Goal: Task Accomplishment & Management: Manage account settings

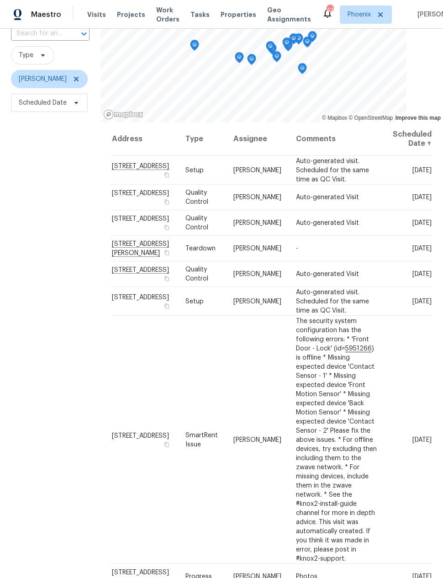
scroll to position [70, 0]
click at [49, 355] on div "Filters Reset ​ Type Nick Pulliam Scheduled Date" at bounding box center [50, 286] width 101 height 600
click at [0, 0] on icon at bounding box center [0, 0] width 0 height 0
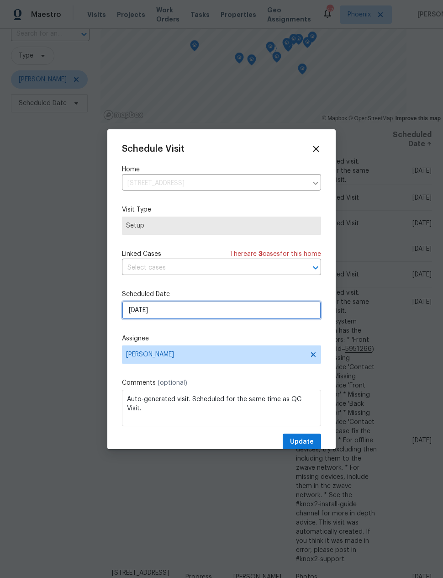
click at [221, 312] on input "[DATE]" at bounding box center [221, 310] width 199 height 18
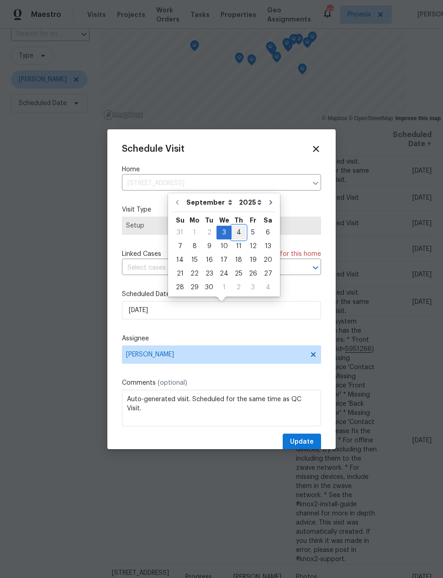
click at [235, 227] on div "4" at bounding box center [239, 232] width 14 height 13
type input "9/4/2025"
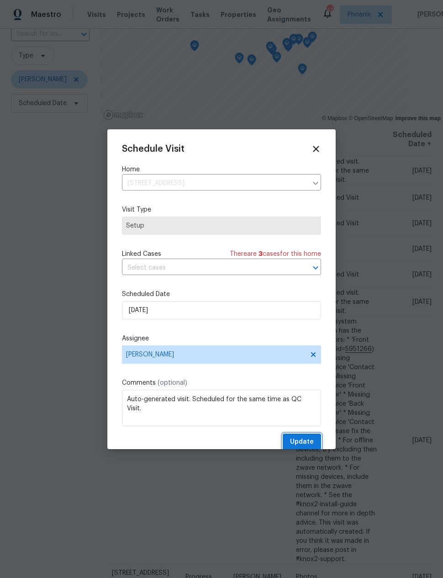
click at [310, 441] on span "Update" at bounding box center [302, 441] width 24 height 11
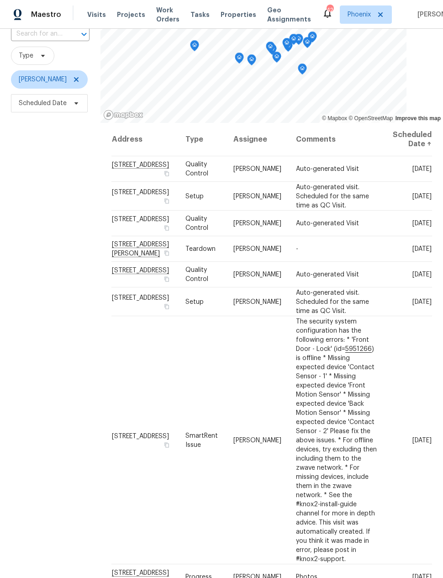
scroll to position [0, 0]
click at [42, 102] on span "Scheduled Date" at bounding box center [43, 103] width 48 height 9
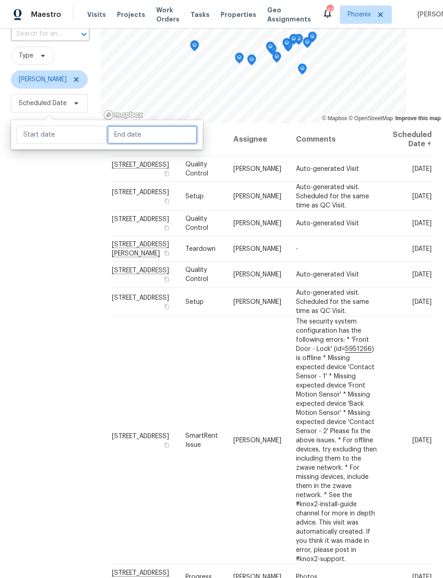
click at [123, 133] on input "text" at bounding box center [152, 135] width 90 height 18
select select "8"
select select "2025"
select select "9"
select select "2025"
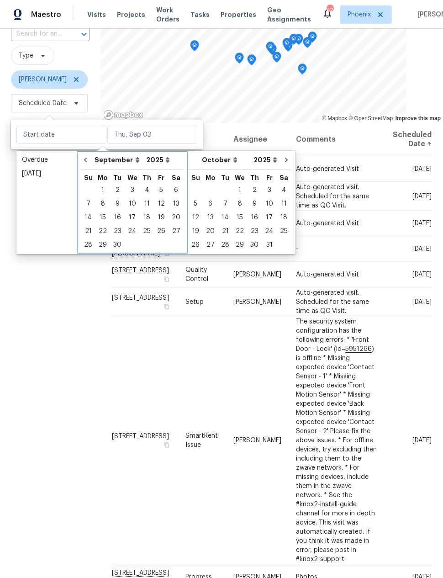
click at [131, 181] on div "We" at bounding box center [132, 177] width 15 height 14
click at [127, 184] on div "3" at bounding box center [132, 190] width 15 height 13
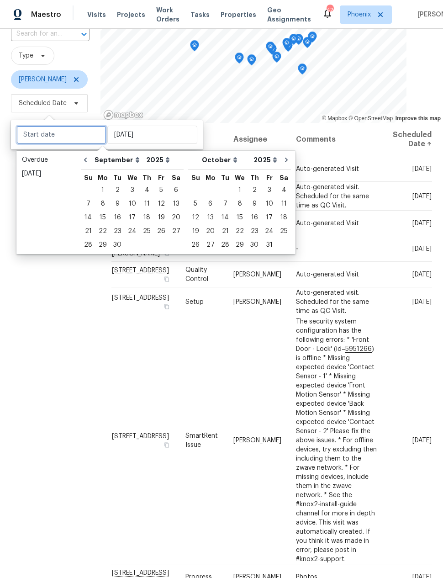
type input "Wed, Sep 03"
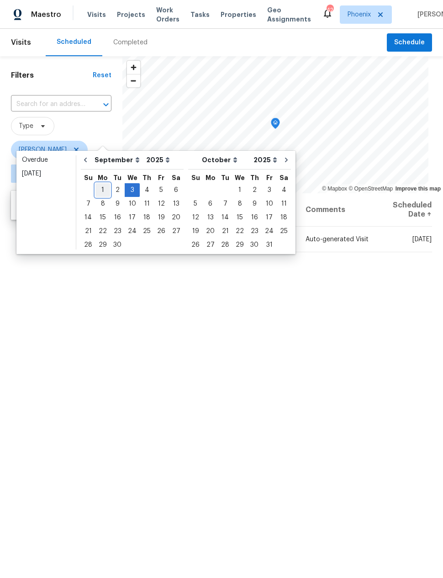
click at [98, 185] on div "1" at bounding box center [103, 190] width 15 height 13
type input "Mon, Sep 01"
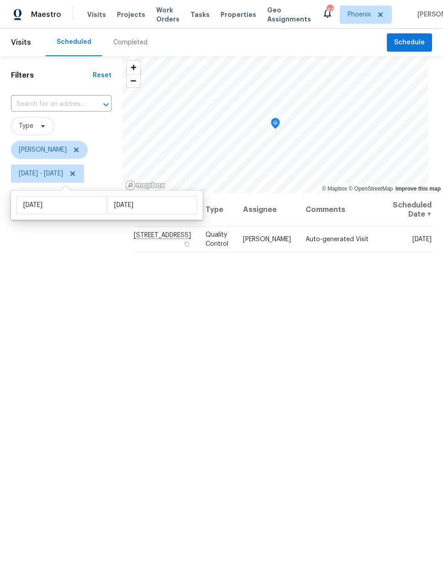
click at [72, 315] on div "Filters Reset ​ Type Nick Pulliam Mon, Sep 01 - Wed, Sep 03" at bounding box center [61, 356] width 122 height 600
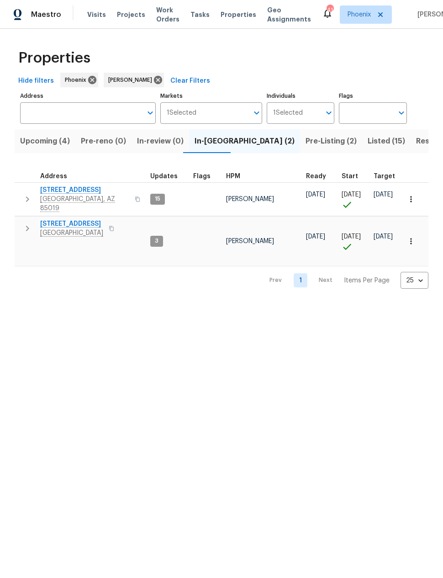
click at [31, 223] on icon "button" at bounding box center [27, 228] width 11 height 11
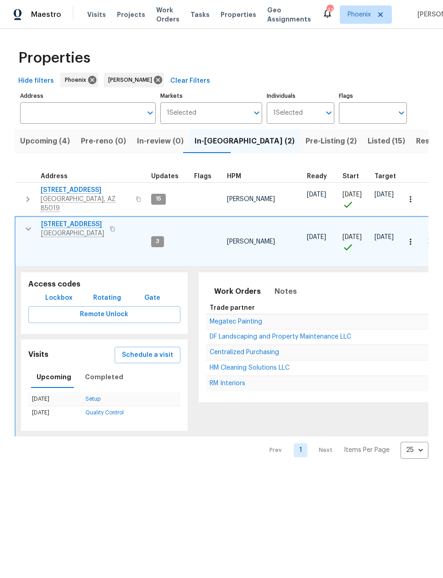
click at [144, 350] on span "Schedule a visit" at bounding box center [147, 355] width 51 height 11
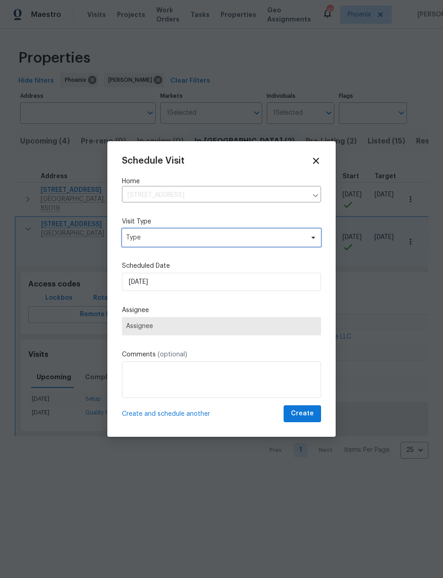
click at [141, 233] on span "Type" at bounding box center [215, 237] width 178 height 9
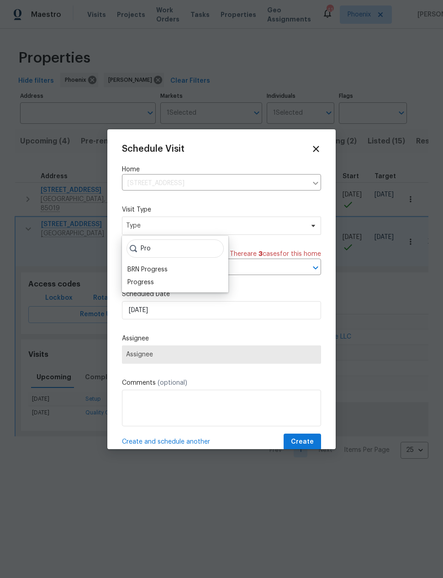
type input "Pro"
click at [143, 278] on div "Progress" at bounding box center [140, 282] width 27 height 9
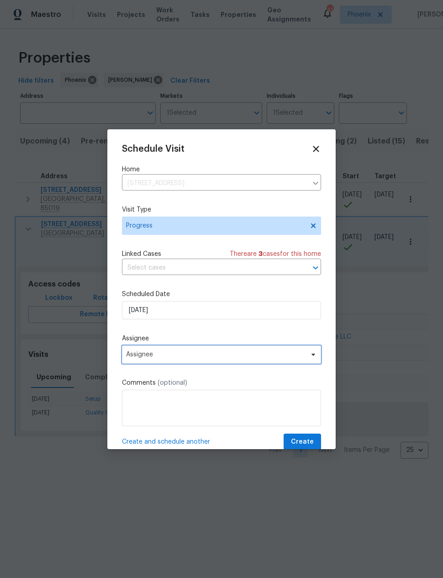
click at [140, 356] on span "Assignee" at bounding box center [215, 354] width 179 height 7
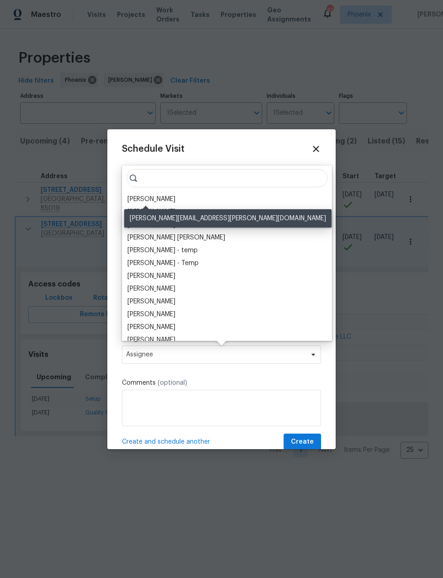
click at [143, 195] on div "[PERSON_NAME]" at bounding box center [151, 199] width 48 height 9
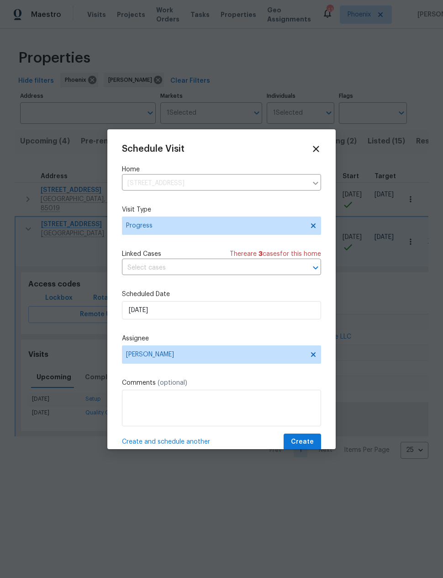
click at [310, 433] on div "Schedule Visit Home 2409 N 125th Dr, Avondale, AZ 85392 ​ Visit Type Progress L…" at bounding box center [221, 297] width 199 height 307
click at [305, 436] on button "Create" at bounding box center [302, 442] width 37 height 17
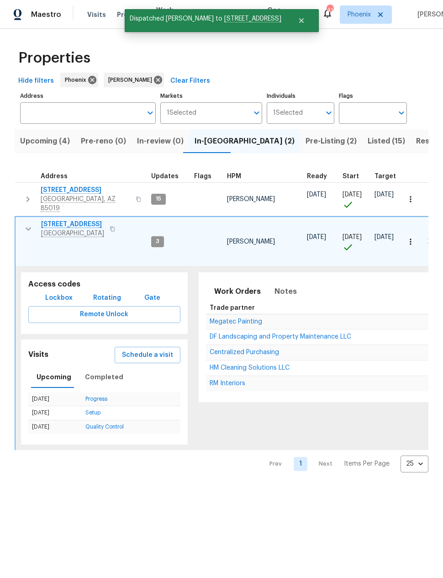
click at [26, 223] on icon "button" at bounding box center [28, 228] width 11 height 11
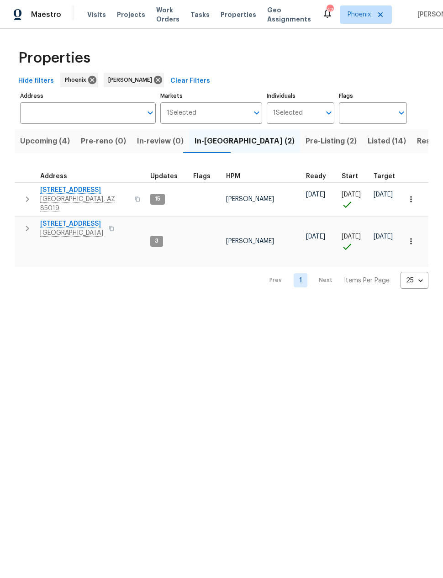
click at [417, 139] on span "Resale (5)" at bounding box center [435, 141] width 36 height 13
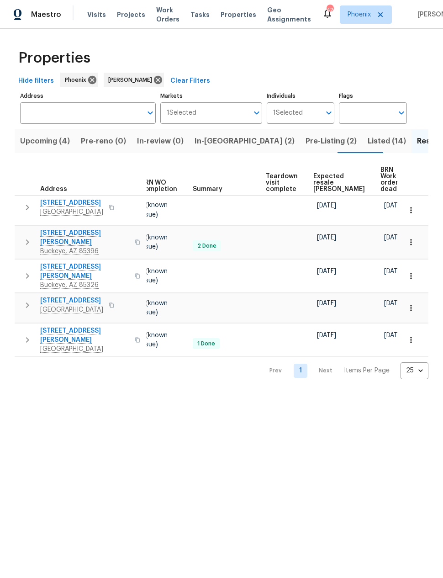
scroll to position [0, 122]
click at [330, 175] on span "Expected resale COE" at bounding box center [340, 182] width 52 height 19
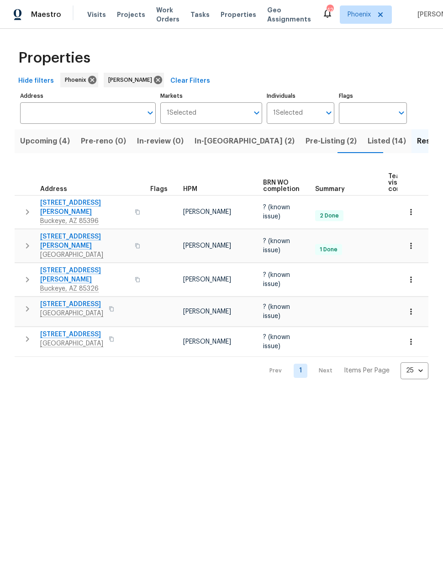
click at [209, 141] on span "In-[GEOGRAPHIC_DATA] (2)" at bounding box center [245, 141] width 100 height 13
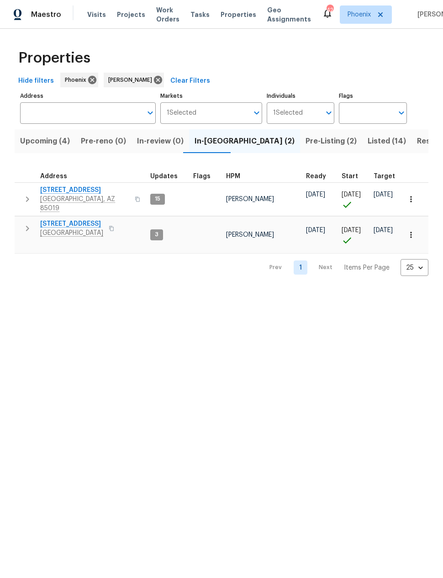
click at [71, 219] on span "[STREET_ADDRESS]" at bounding box center [71, 223] width 63 height 9
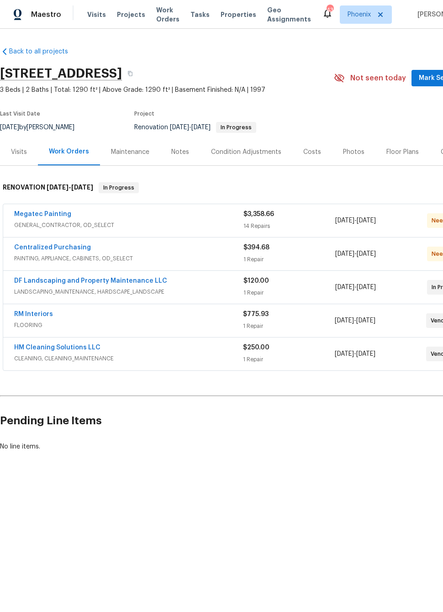
click at [42, 350] on link "HM Cleaning Solutions LLC" at bounding box center [57, 348] width 86 height 6
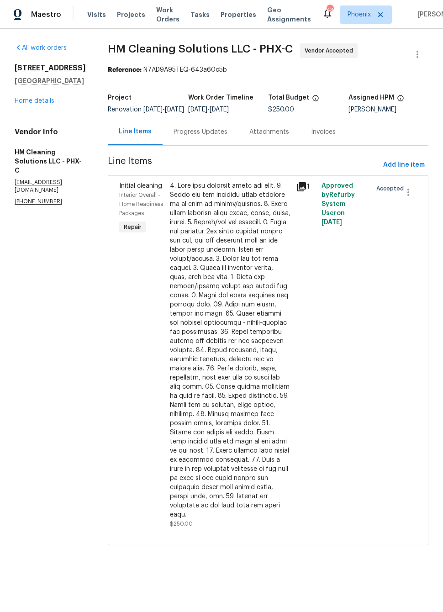
click at [215, 137] on div "Progress Updates" at bounding box center [201, 131] width 54 height 9
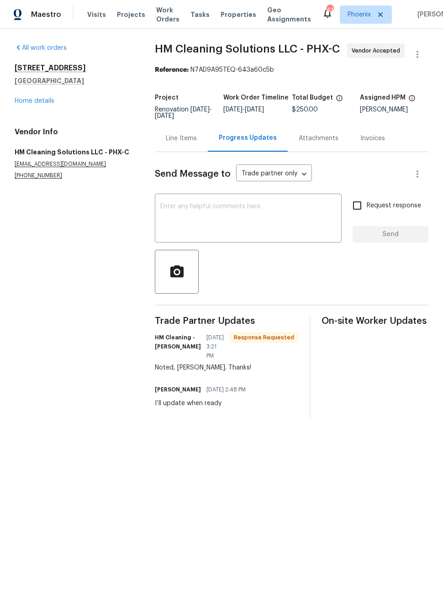
click at [307, 212] on textarea at bounding box center [248, 219] width 176 height 32
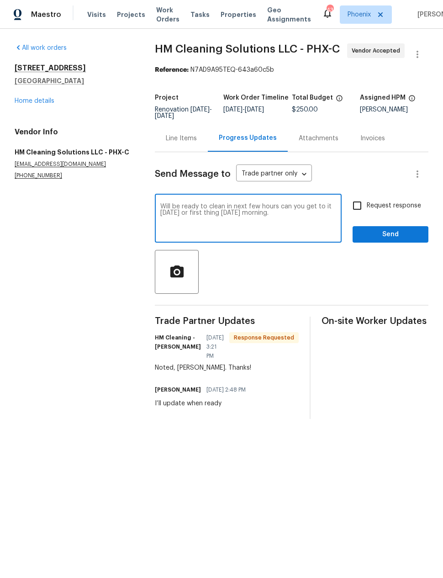
type textarea "Will be ready to clean in next few hours can you get to it today or first thing…"
click at [357, 205] on input "Request response" at bounding box center [357, 205] width 19 height 19
checkbox input "true"
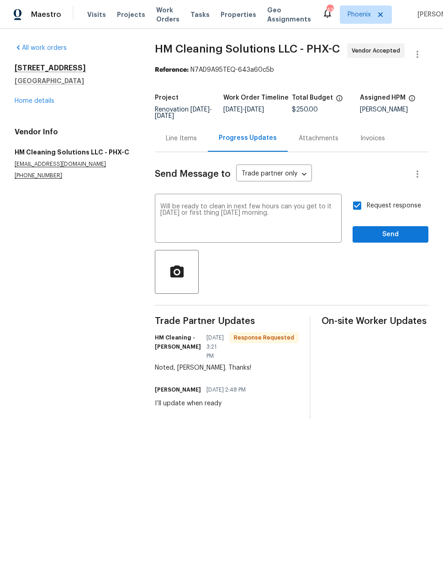
click at [242, 207] on textarea "Will be ready to clean in next few hours can you get to it today or first thing…" at bounding box center [248, 219] width 176 height 32
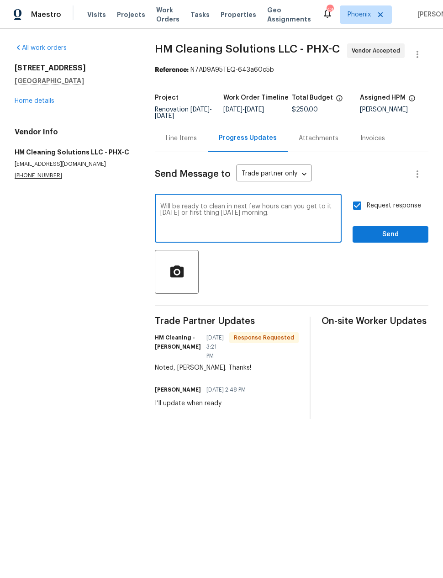
click at [242, 206] on textarea "Will be ready to clean in next few hours can you get to it today or first thing…" at bounding box center [248, 219] width 176 height 32
click at [253, 206] on textarea "Will be ready to clean in next few hours can you get to it today or first thing…" at bounding box center [248, 219] width 176 height 32
type textarea "Will be ready to clean in 2 hours can you get to it today or first thing tomorr…"
click at [395, 228] on button "Send" at bounding box center [391, 234] width 76 height 17
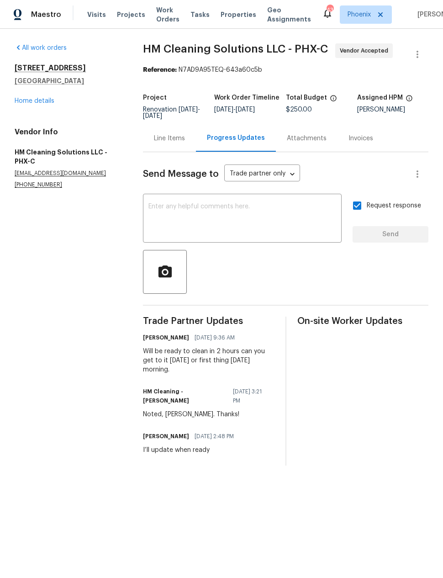
click at [34, 98] on link "Home details" at bounding box center [35, 101] width 40 height 6
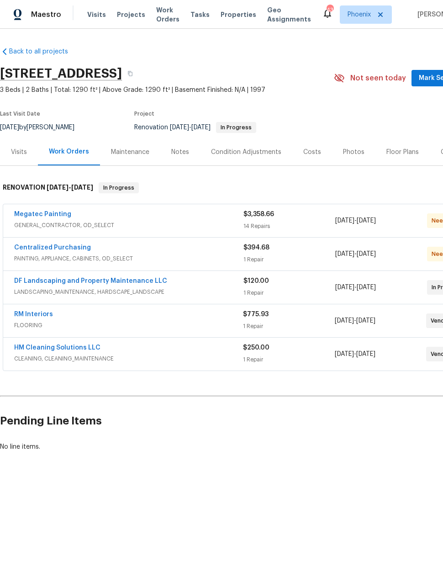
click at [427, 78] on span "Mark Seen" at bounding box center [436, 78] width 34 height 11
click at [181, 149] on div "Notes" at bounding box center [180, 152] width 18 height 9
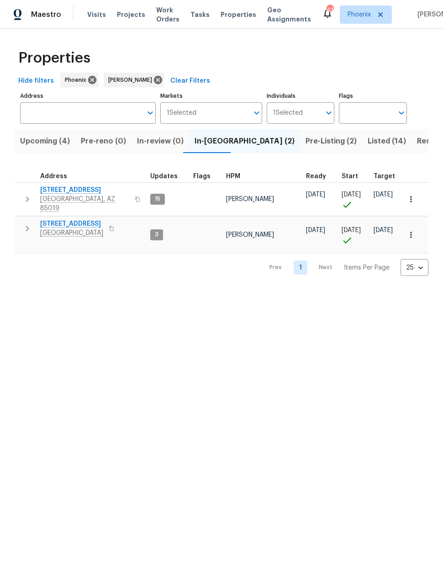
click at [368, 139] on span "Listed (14)" at bounding box center [387, 141] width 38 height 13
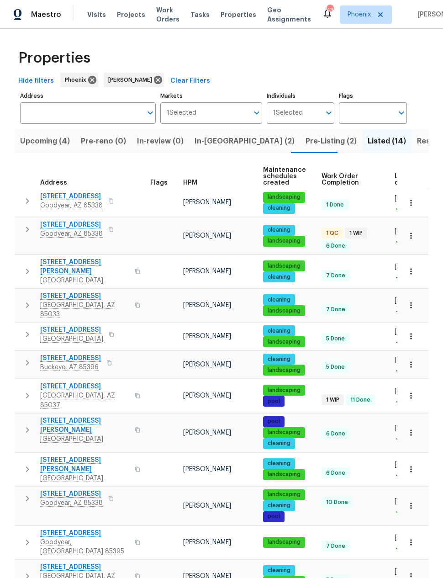
click at [417, 138] on span "Resale (5)" at bounding box center [435, 141] width 36 height 13
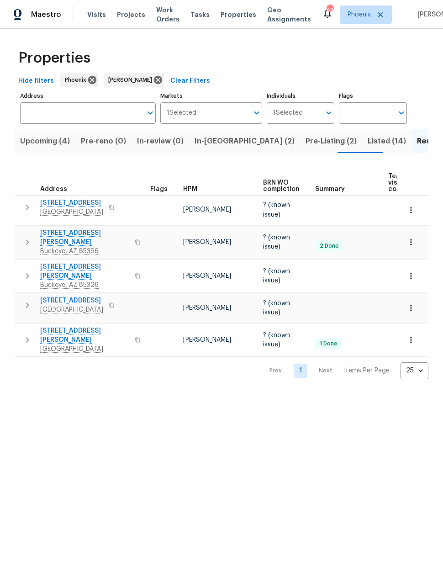
click at [306, 141] on span "Pre-Listing (2)" at bounding box center [331, 141] width 51 height 13
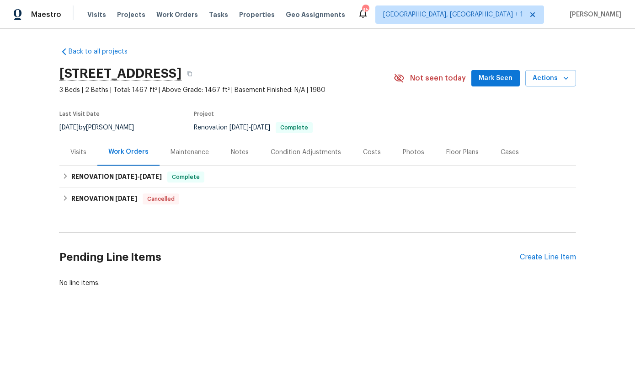
click at [404, 162] on div "Photos" at bounding box center [413, 151] width 43 height 27
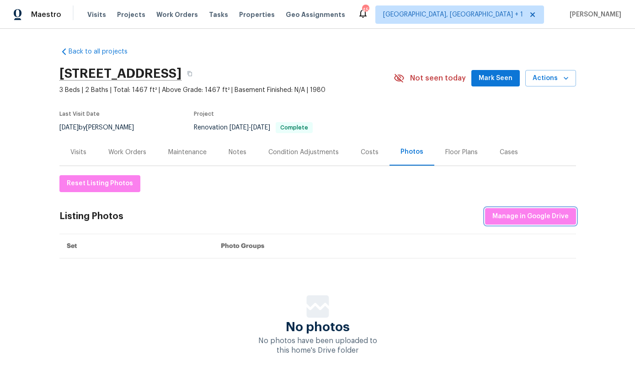
click at [539, 215] on span "Manage in Google Drive" at bounding box center [530, 216] width 76 height 11
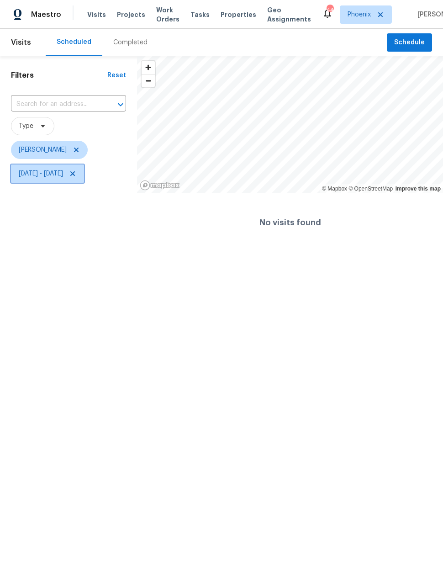
click at [54, 175] on span "Mon, Sep 01 - Wed, Sep 03" at bounding box center [41, 173] width 44 height 9
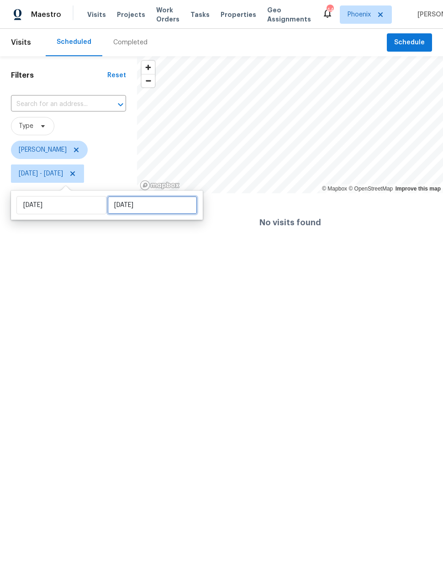
click at [128, 208] on input "Wed, Sep 03" at bounding box center [152, 205] width 90 height 18
select select "8"
select select "2025"
select select "9"
select select "2025"
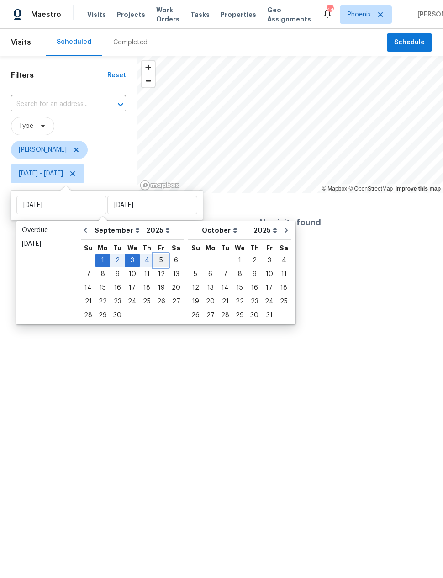
click at [158, 258] on div "5" at bounding box center [161, 260] width 15 height 13
type input "Fri, Sep 05"
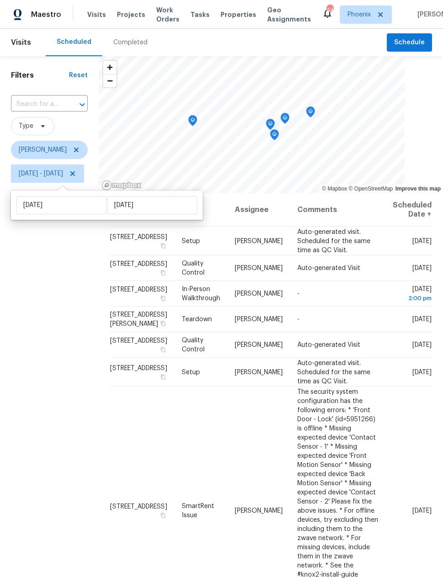
click at [68, 364] on div "Filters Reset ​ Type Nick Pulliam Mon, Sep 01 - Fri, Sep 05" at bounding box center [49, 356] width 99 height 600
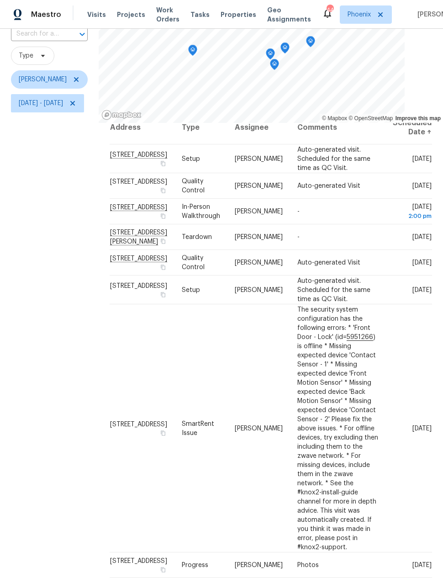
scroll to position [30, 0]
click at [44, 326] on div "Filters Reset ​ Type Nick Pulliam Mon, Sep 01 - Fri, Sep 05" at bounding box center [49, 286] width 99 height 600
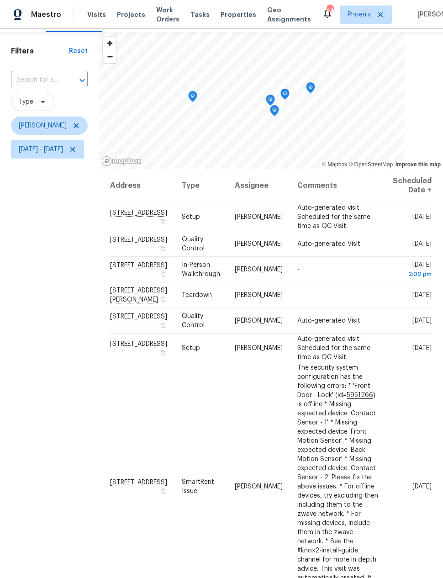
scroll to position [0, 0]
click at [0, 0] on icon at bounding box center [0, 0] width 0 height 0
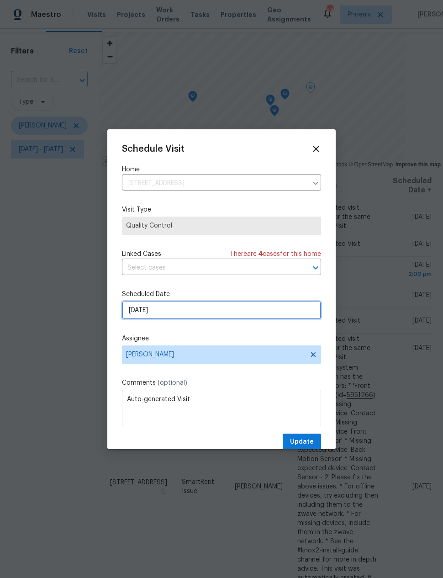
click at [190, 313] on input "9/5/2025" at bounding box center [221, 310] width 199 height 18
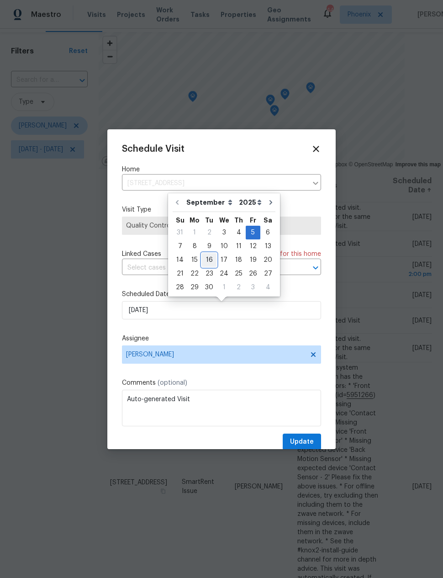
click at [209, 257] on div "16" at bounding box center [209, 260] width 15 height 13
type input "9/16/2025"
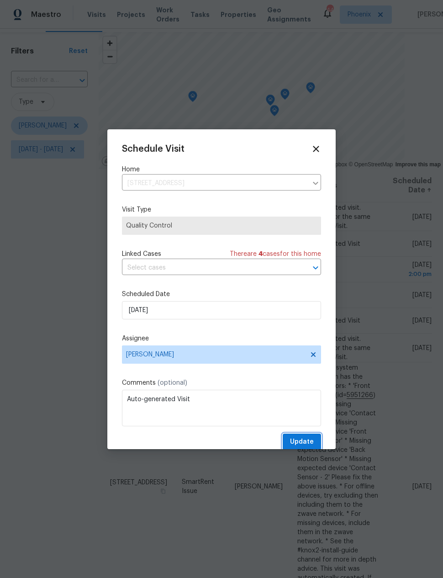
click at [307, 439] on span "Update" at bounding box center [302, 441] width 24 height 11
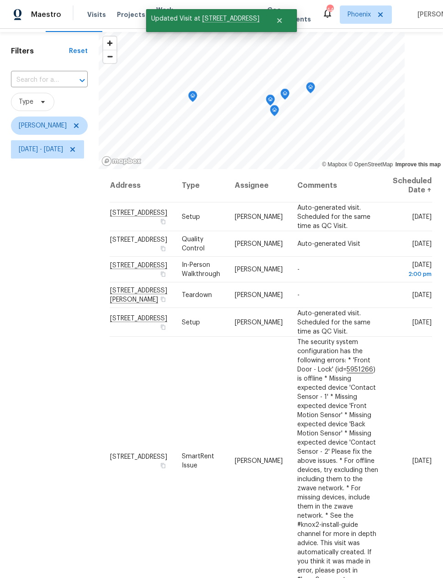
click at [65, 351] on div "Filters Reset ​ Type Nick Pulliam Mon, Sep 01 - Fri, Sep 05" at bounding box center [49, 332] width 99 height 600
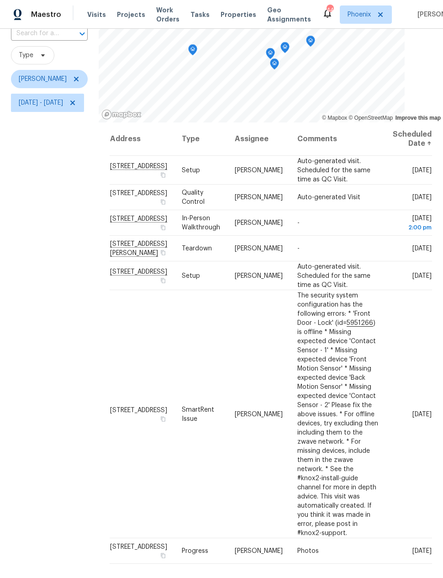
scroll to position [70, 0]
click at [0, 0] on icon at bounding box center [0, 0] width 0 height 0
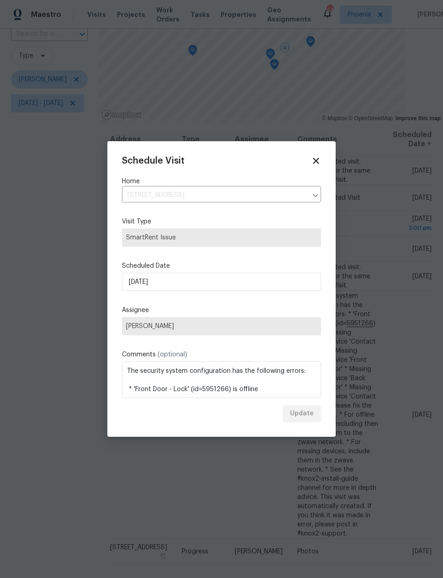
click at [410, 438] on div at bounding box center [221, 289] width 443 height 578
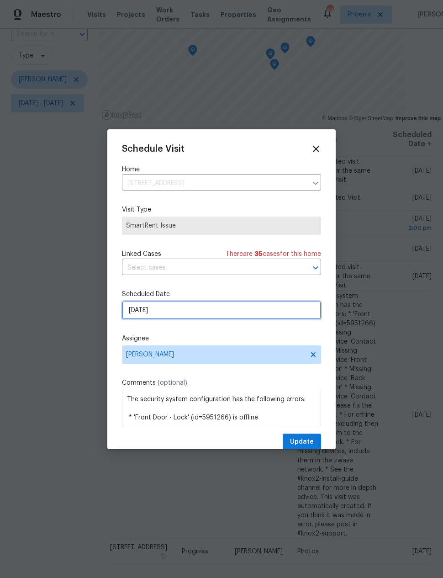
click at [133, 311] on input "9/5/2025" at bounding box center [221, 310] width 199 height 18
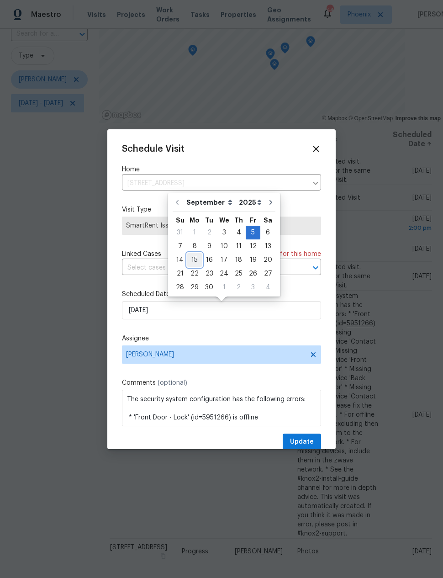
click at [191, 258] on div "15" at bounding box center [194, 260] width 15 height 13
type input "9/15/2025"
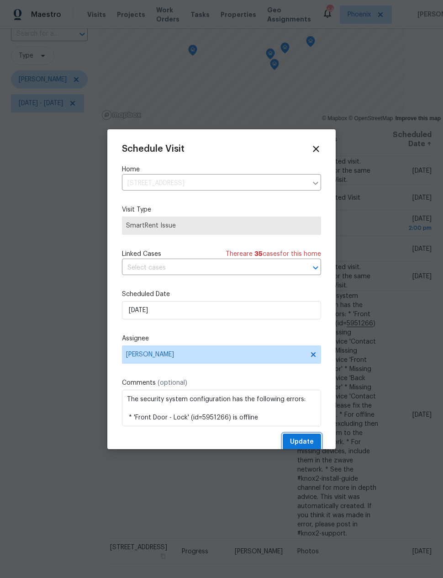
click at [306, 443] on span "Update" at bounding box center [302, 441] width 24 height 11
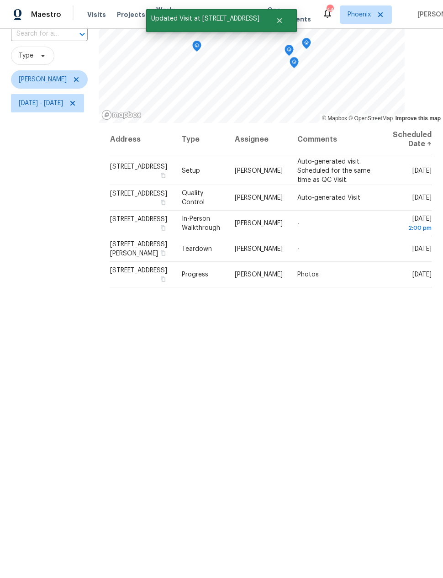
scroll to position [0, 0]
click at [0, 0] on icon at bounding box center [0, 0] width 0 height 0
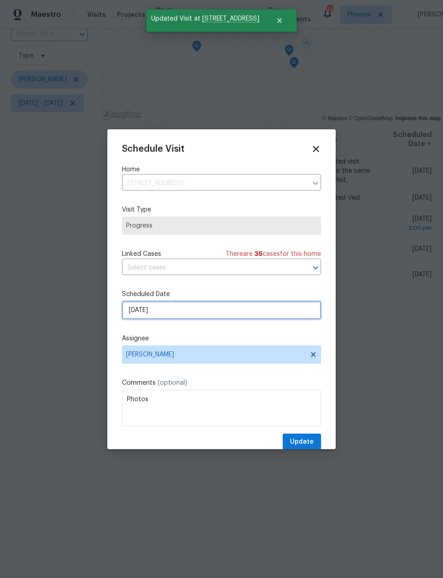
click at [193, 310] on input "9/5/2025" at bounding box center [221, 310] width 199 height 18
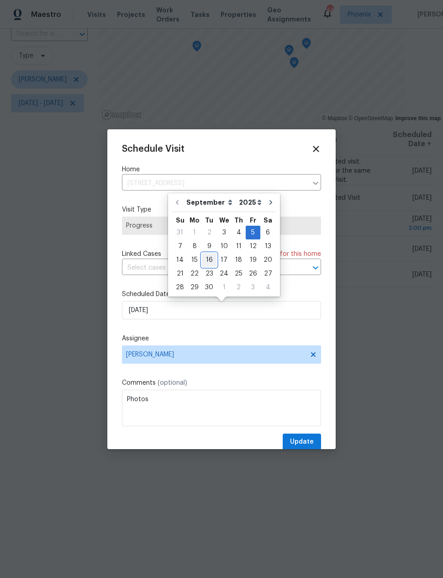
click at [207, 258] on div "16" at bounding box center [209, 260] width 15 height 13
type input "9/16/2025"
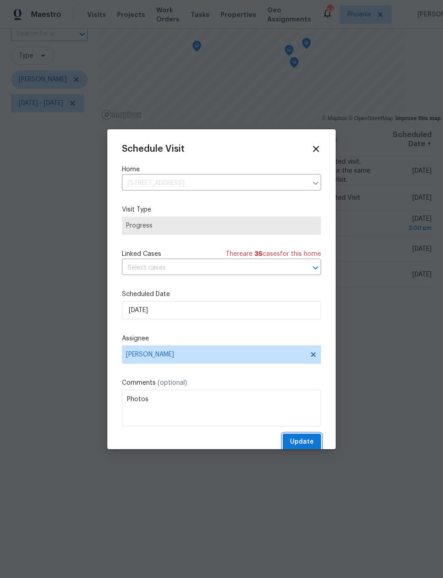
click at [309, 441] on span "Update" at bounding box center [302, 441] width 24 height 11
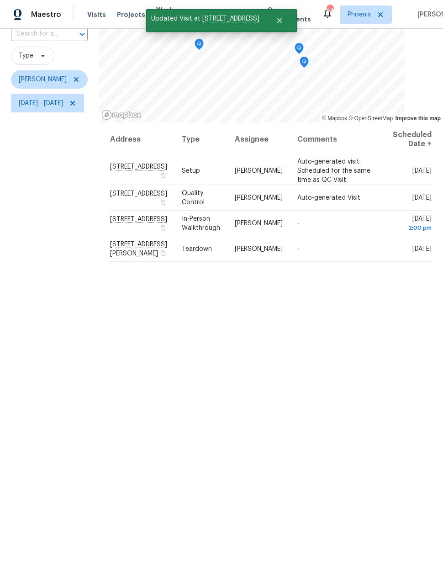
click at [372, 427] on div "Address Type Assignee Comments Scheduled Date ↑ 2409 N 125th Dr, Avondale, AZ 8…" at bounding box center [271, 354] width 345 height 462
